Goal: Check status: Check status

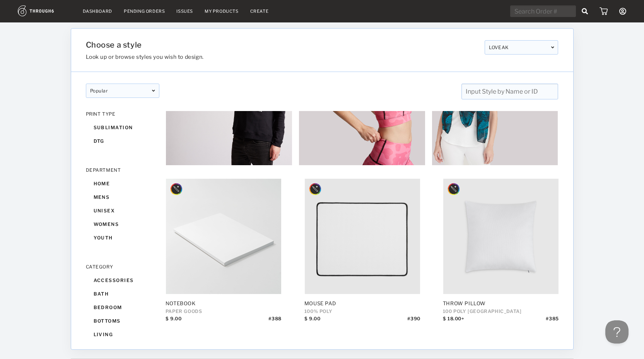
scroll to position [389, 0]
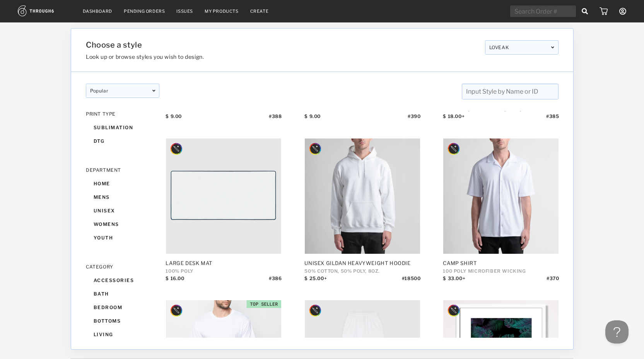
click at [91, 9] on link "Dashboard" at bounding box center [97, 11] width 29 height 5
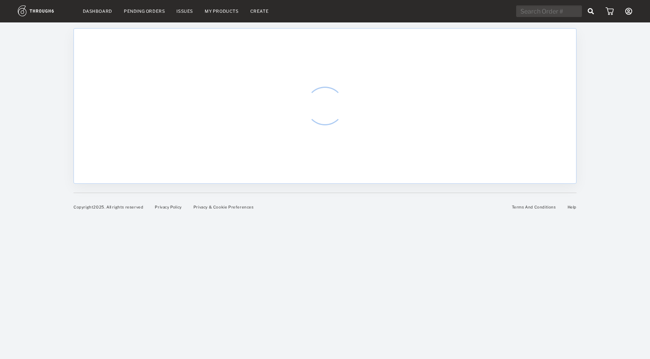
select select "9"
select select "2025"
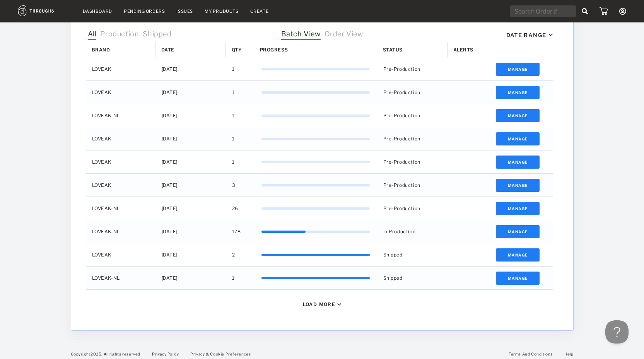
scroll to position [255, 0]
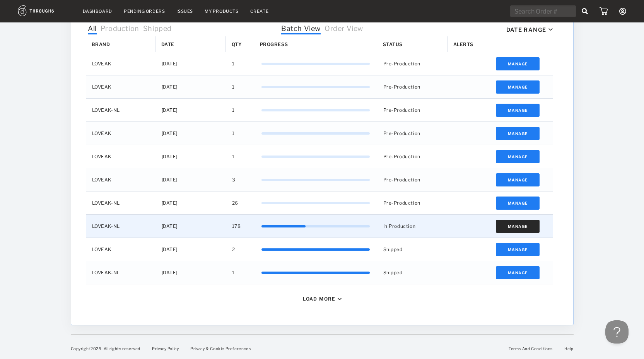
click at [517, 225] on button "Manage" at bounding box center [518, 226] width 44 height 13
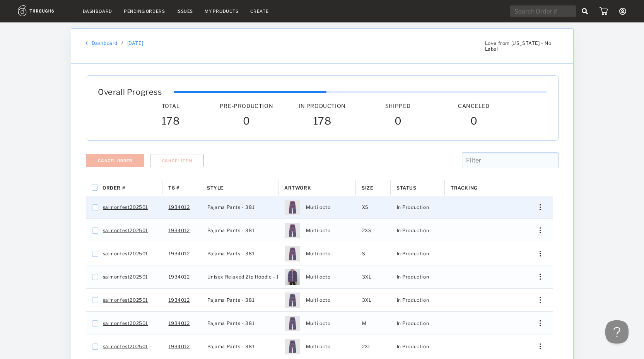
click at [540, 204] on img "Press SPACE to select this row." at bounding box center [540, 207] width 1 height 6
click at [501, 260] on span "View History" at bounding box center [505, 265] width 31 height 10
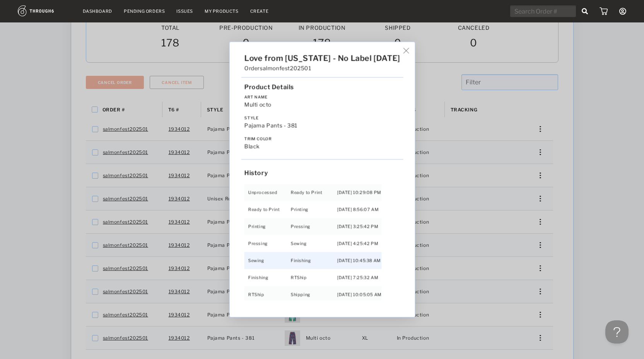
scroll to position [142, 0]
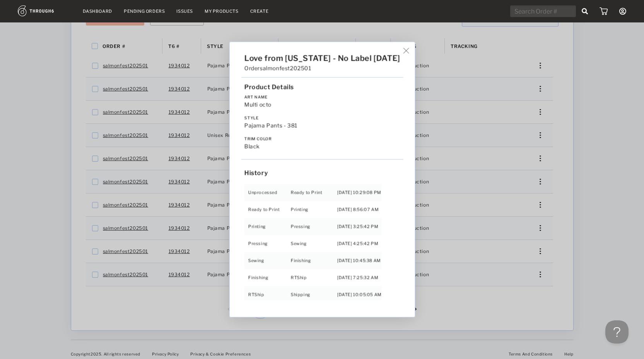
click at [408, 52] on div "Love from Alaska - No Label 06/19/25 Order salmonfest202501 Product Details Art…" at bounding box center [321, 179] width 185 height 275
click at [405, 50] on img at bounding box center [406, 51] width 6 height 6
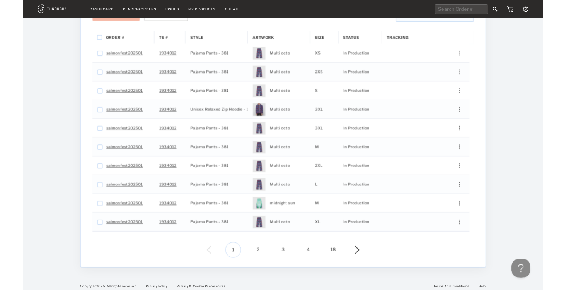
scroll to position [141, 0]
